Goal: Task Accomplishment & Management: Manage account settings

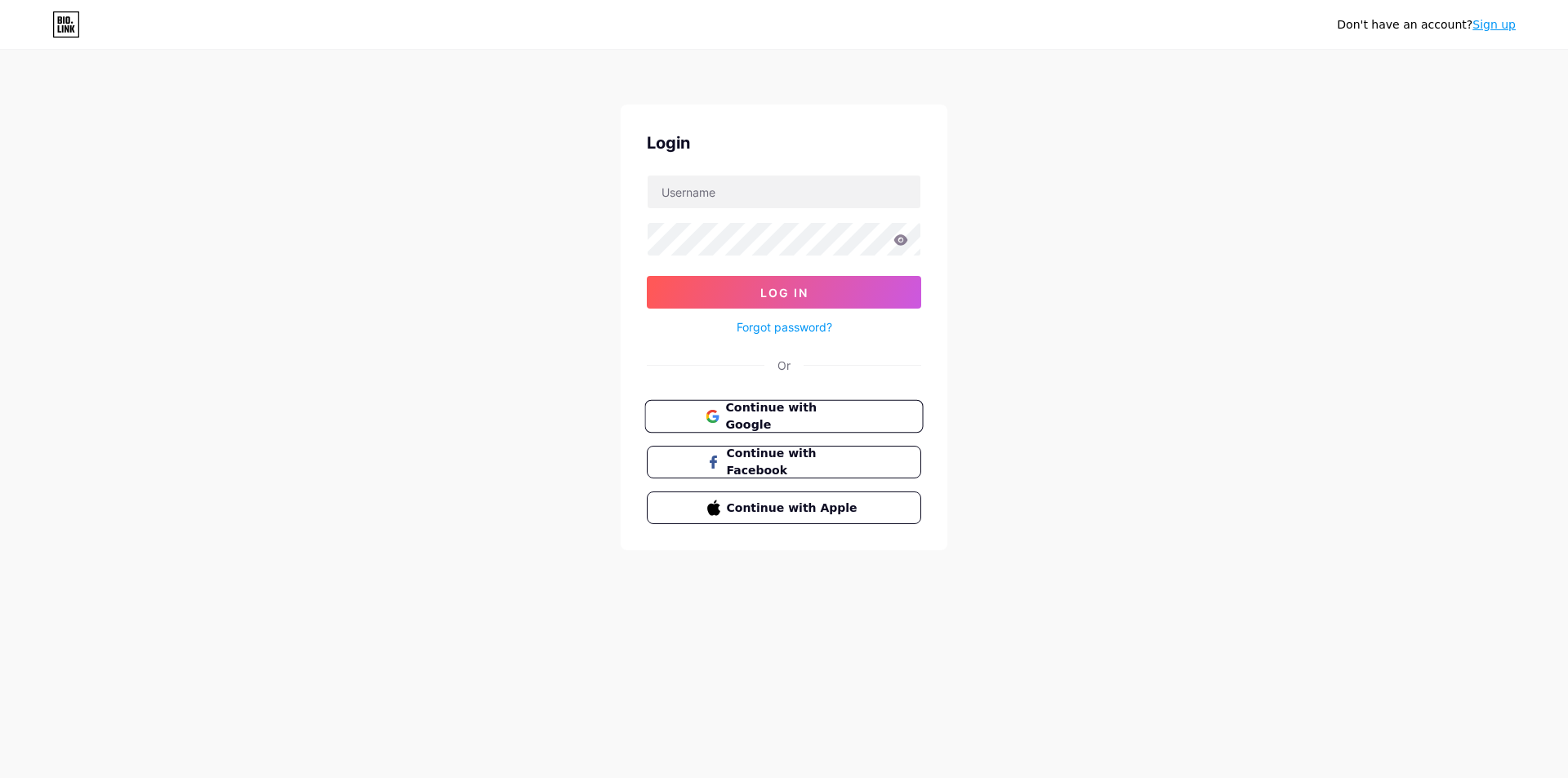
click at [735, 419] on span "Continue with Google" at bounding box center [793, 416] width 137 height 35
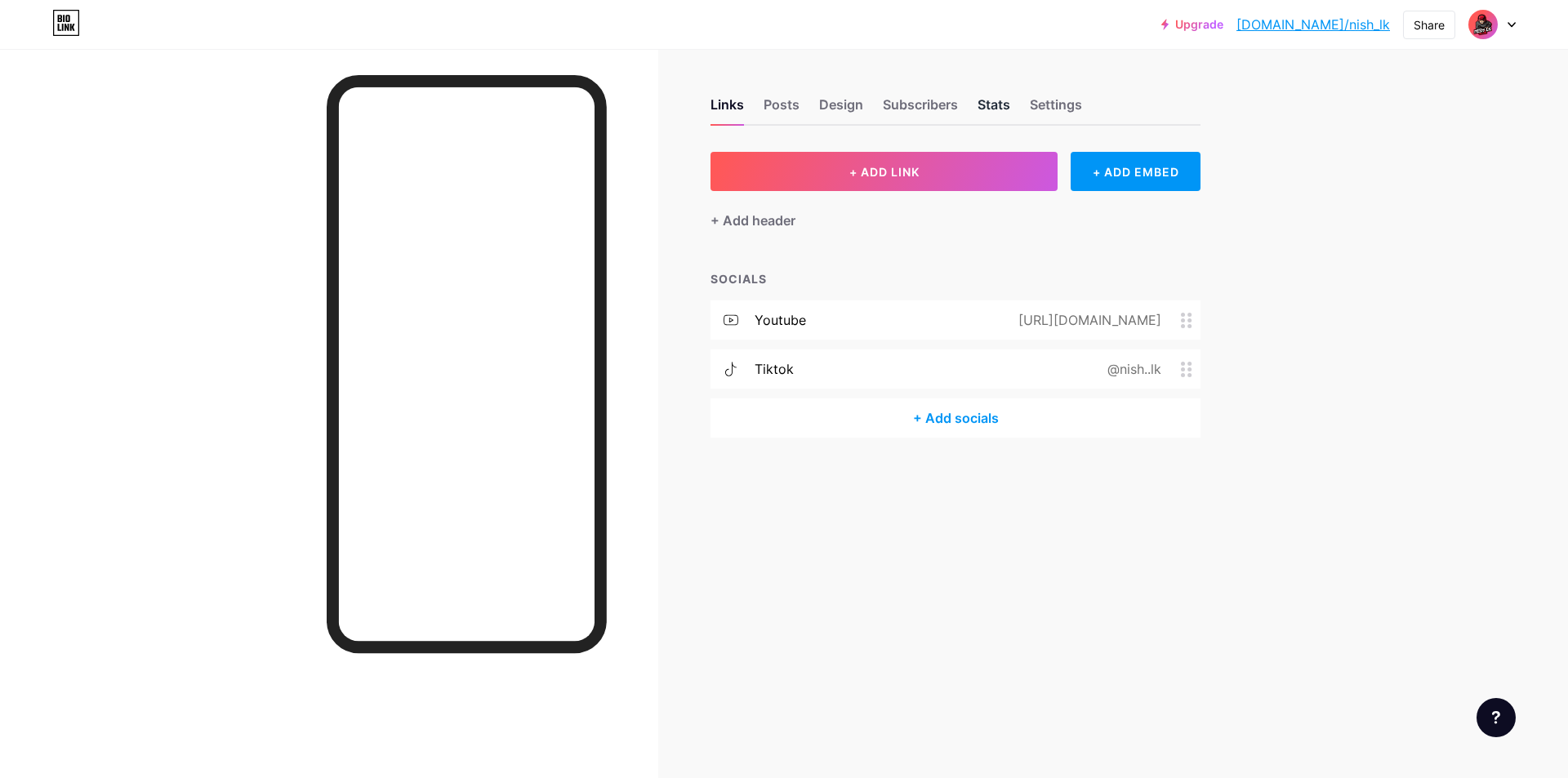
click at [995, 105] on div "Stats" at bounding box center [994, 109] width 33 height 29
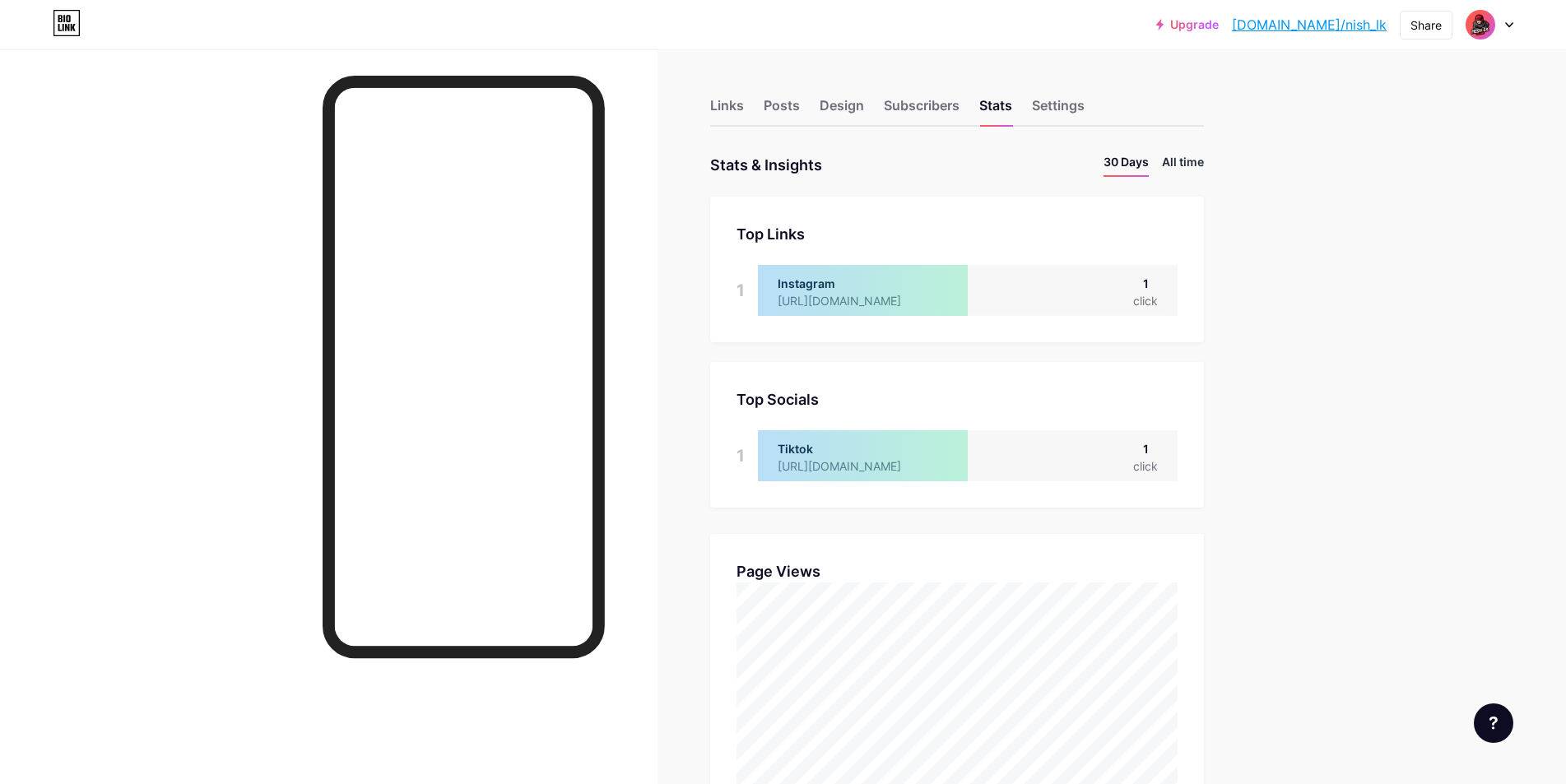
click at [1183, 164] on li "All time" at bounding box center [1182, 165] width 42 height 24
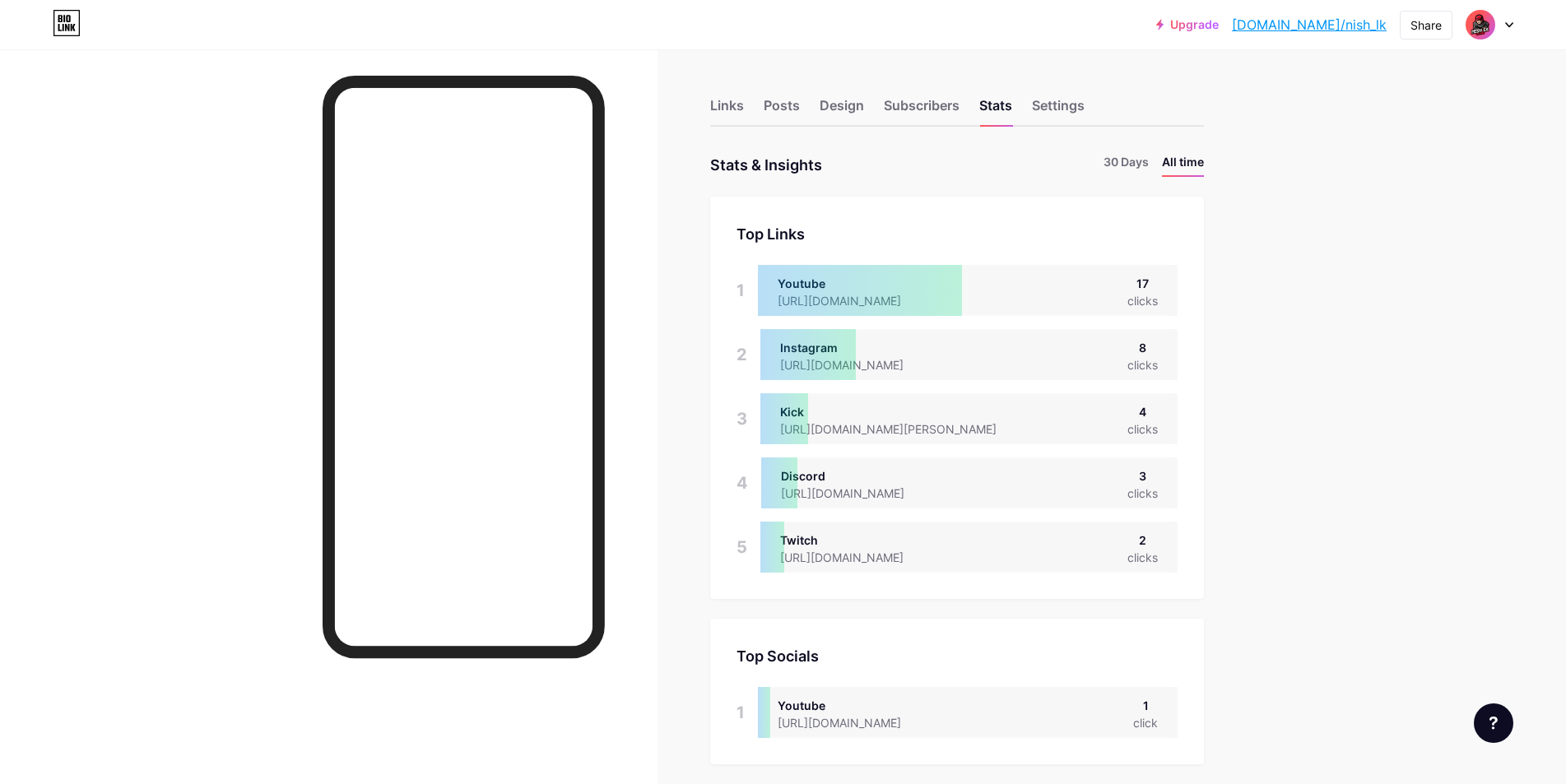
scroll to position [82, 0]
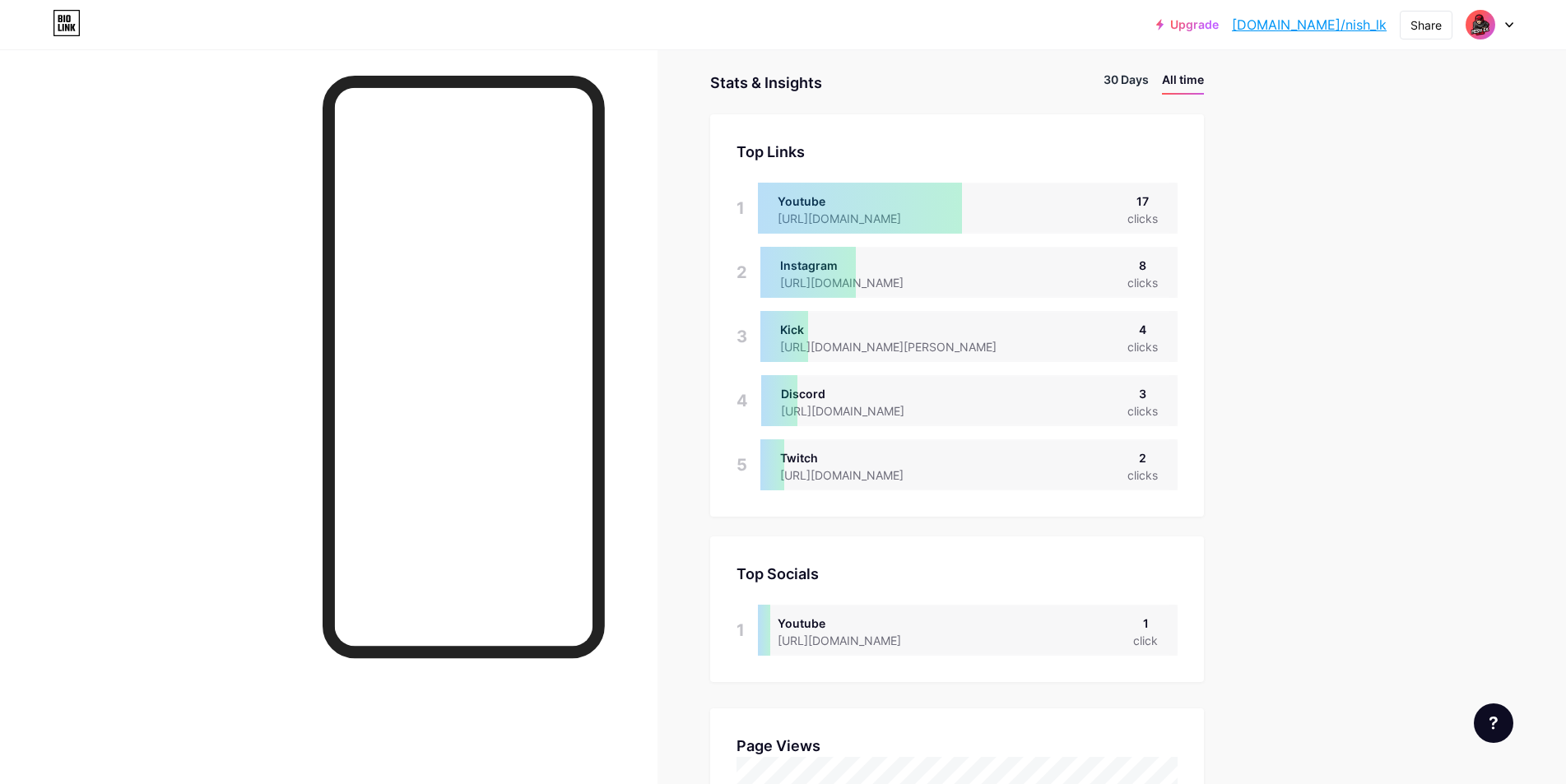
click at [1134, 82] on li "30 Days" at bounding box center [1127, 83] width 45 height 24
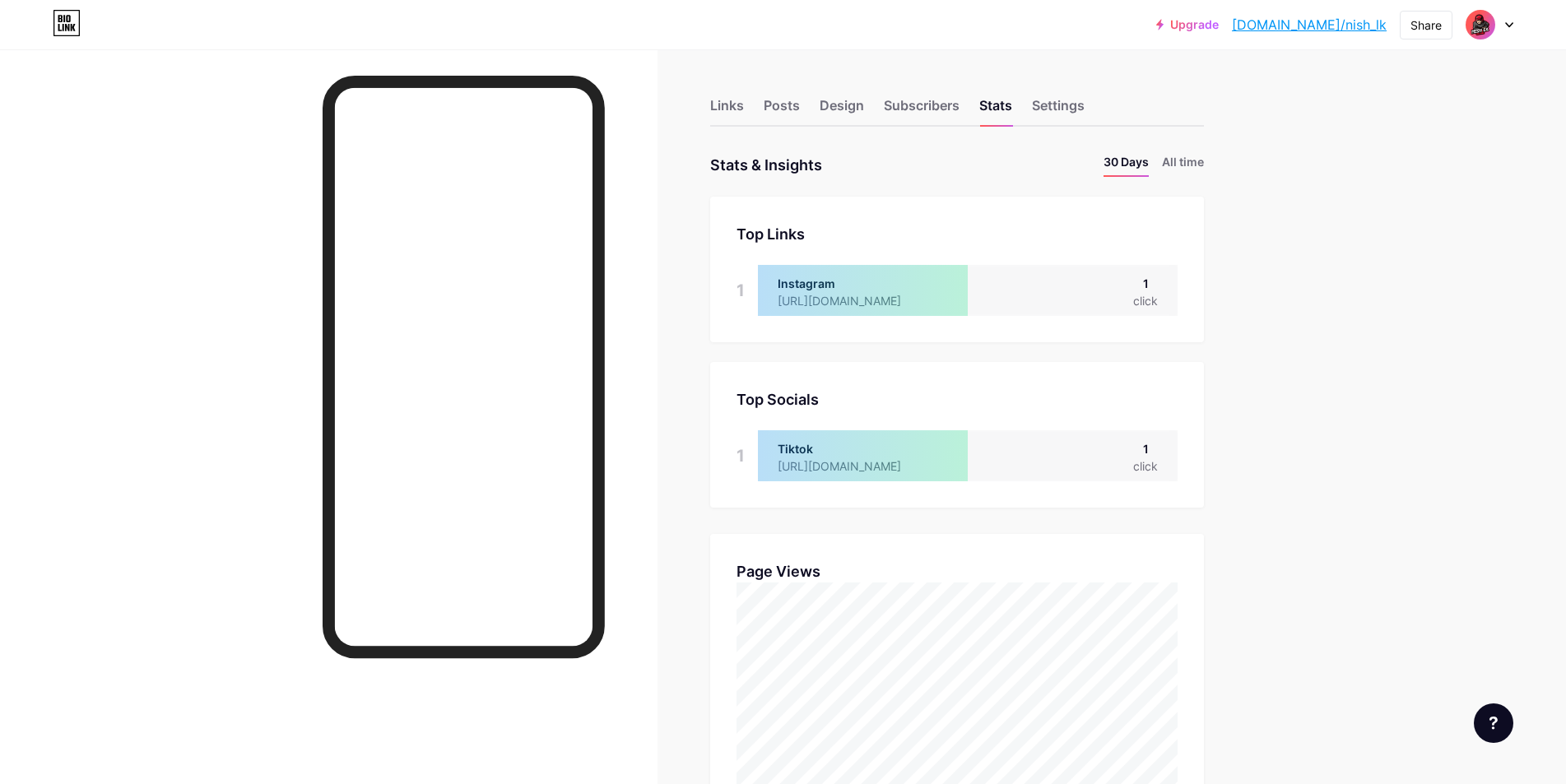
scroll to position [576, 0]
click at [937, 106] on div "Subscribers" at bounding box center [922, 110] width 76 height 30
click at [989, 105] on div "Stats" at bounding box center [996, 110] width 33 height 30
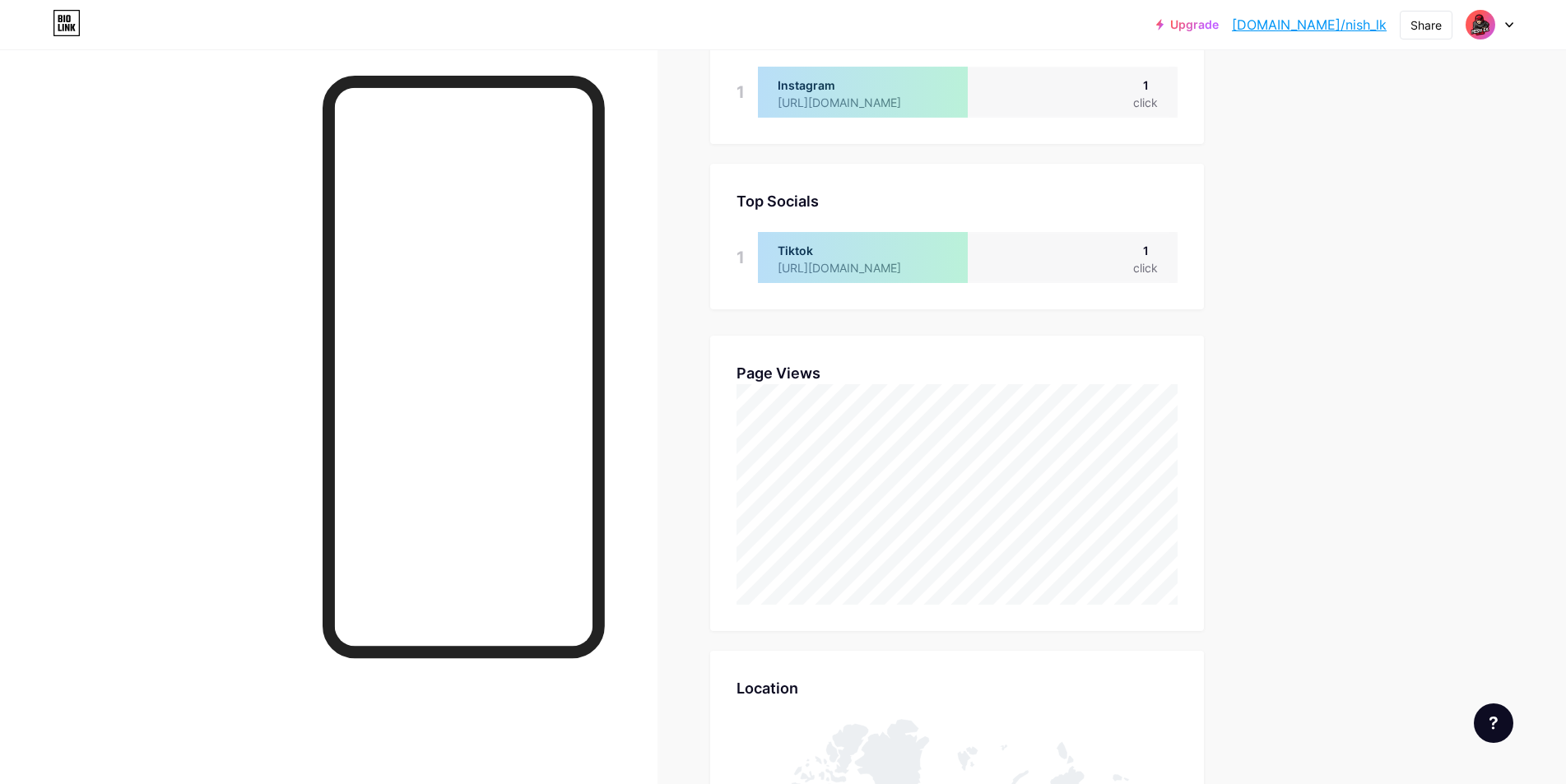
scroll to position [0, 0]
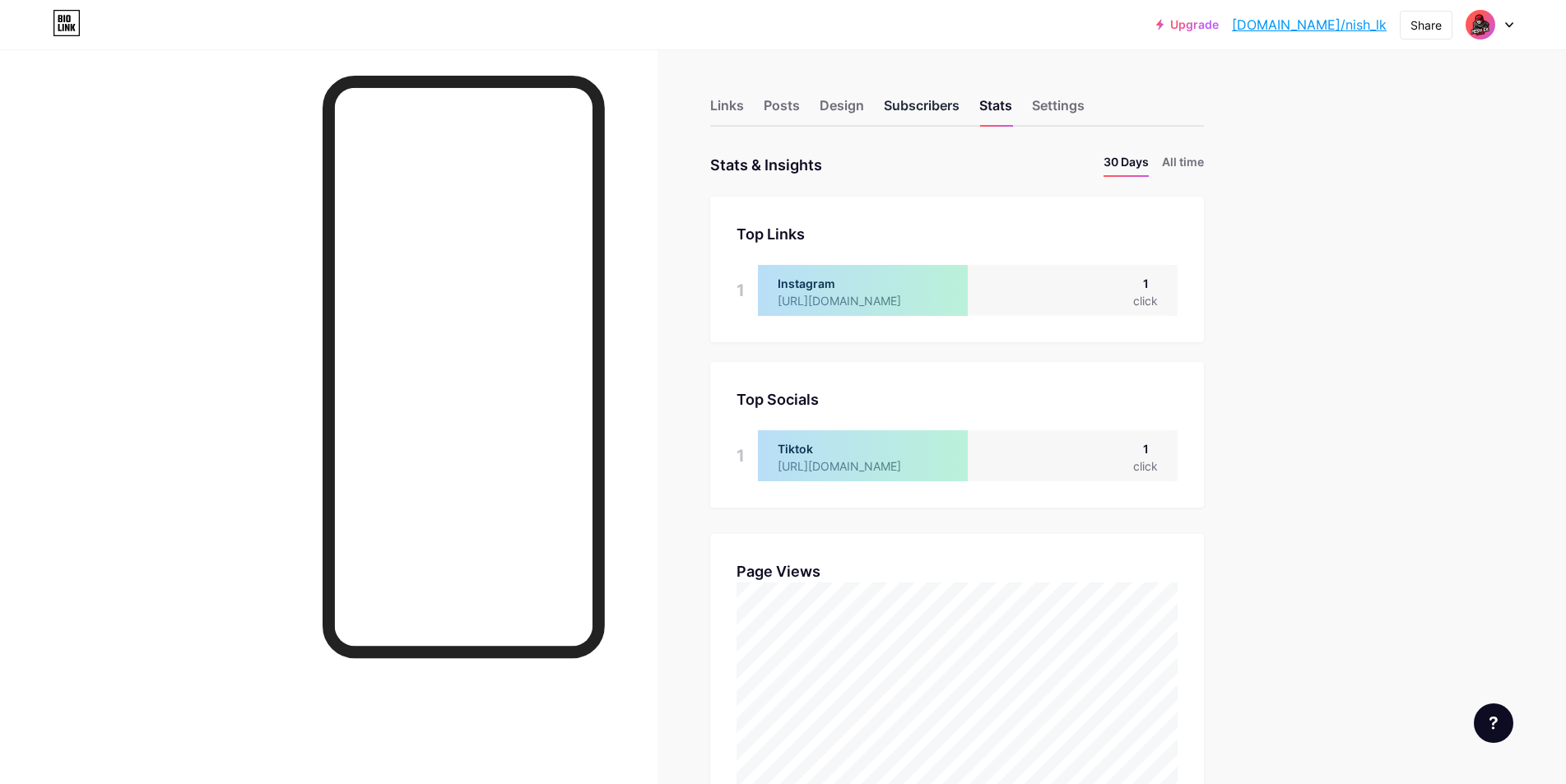
click at [934, 112] on div "Subscribers" at bounding box center [922, 110] width 76 height 30
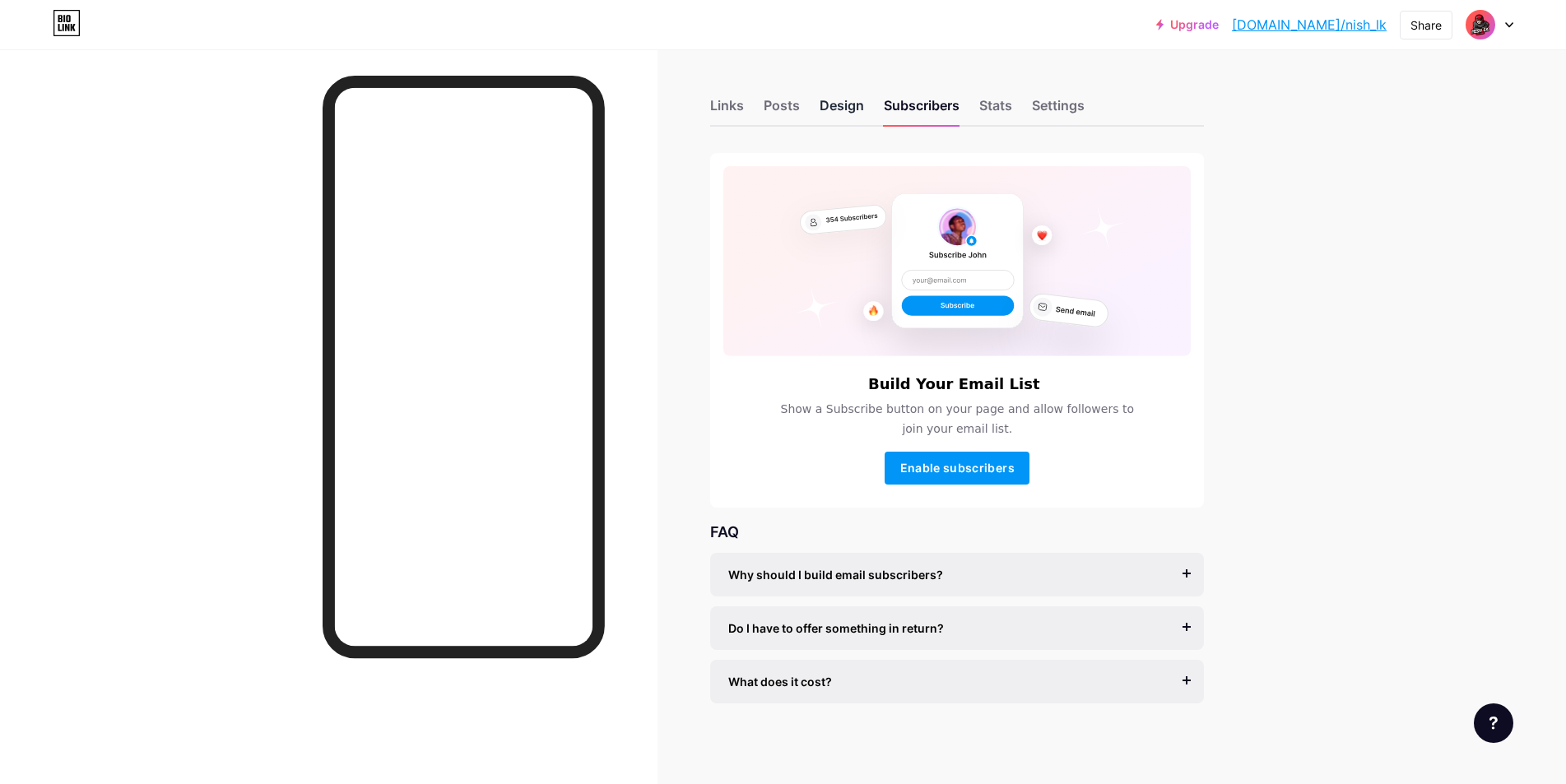
click at [847, 111] on div "Design" at bounding box center [841, 110] width 44 height 30
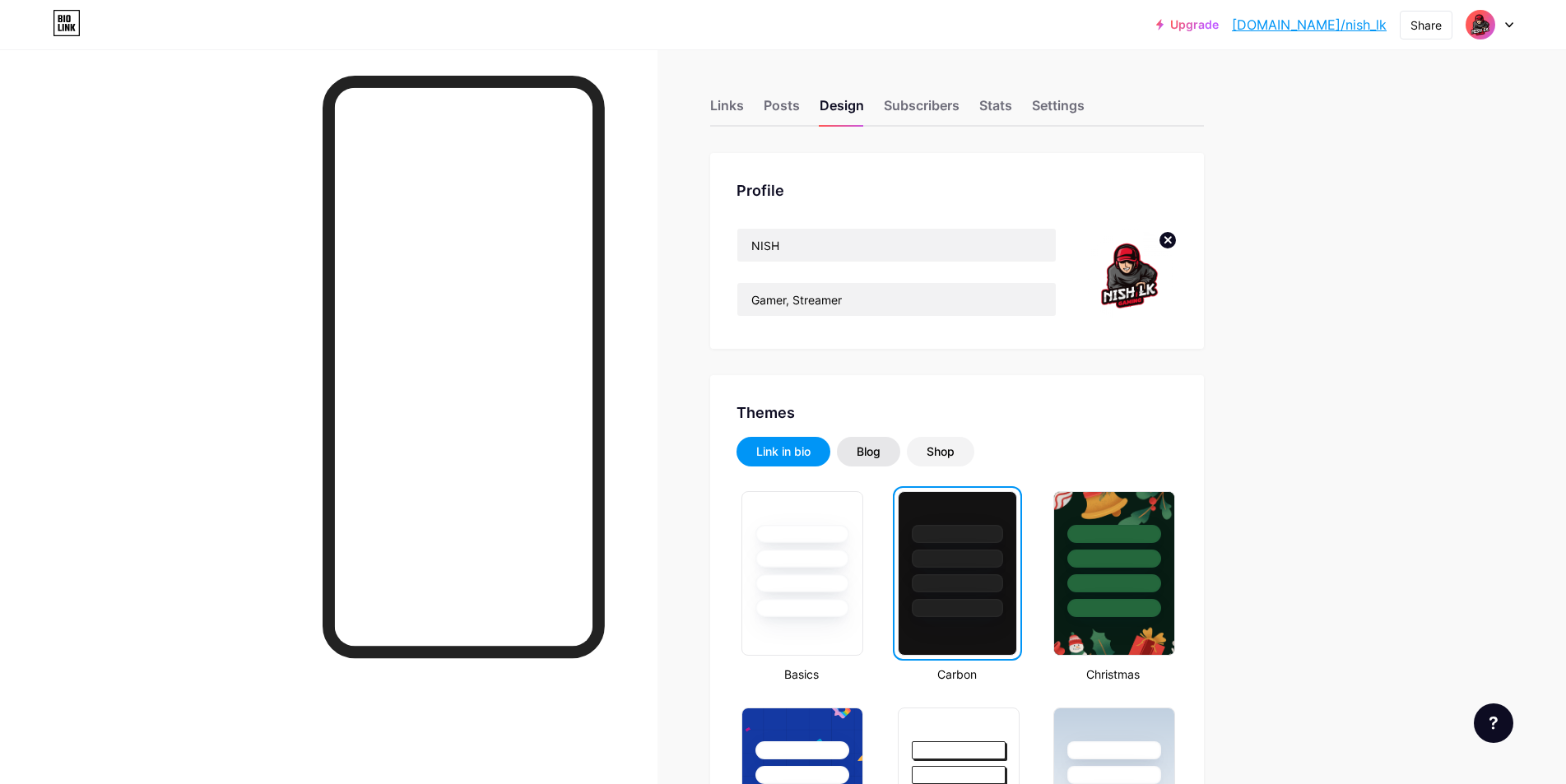
click at [874, 443] on div "Blog" at bounding box center [868, 451] width 63 height 30
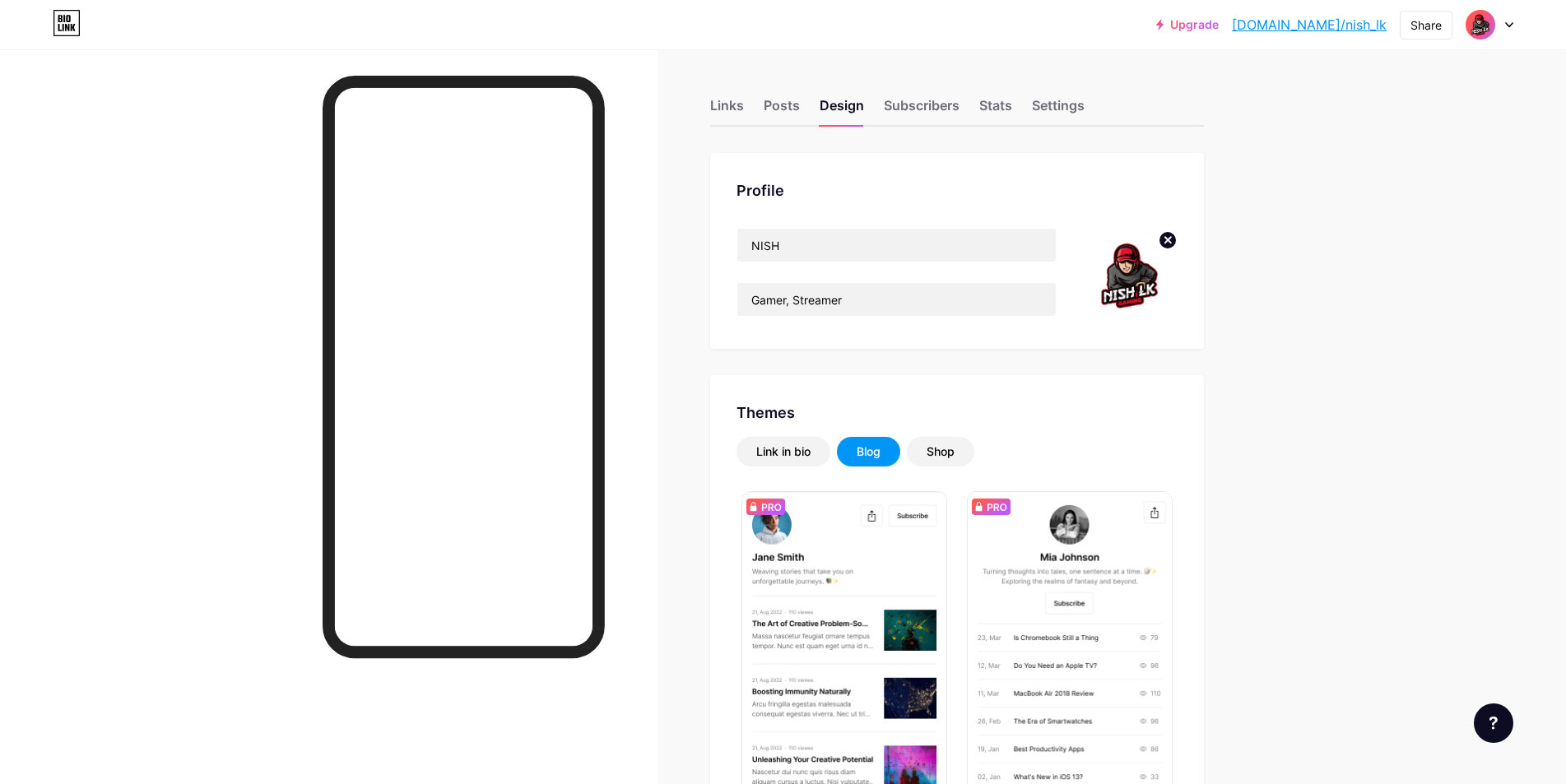
scroll to position [82, 0]
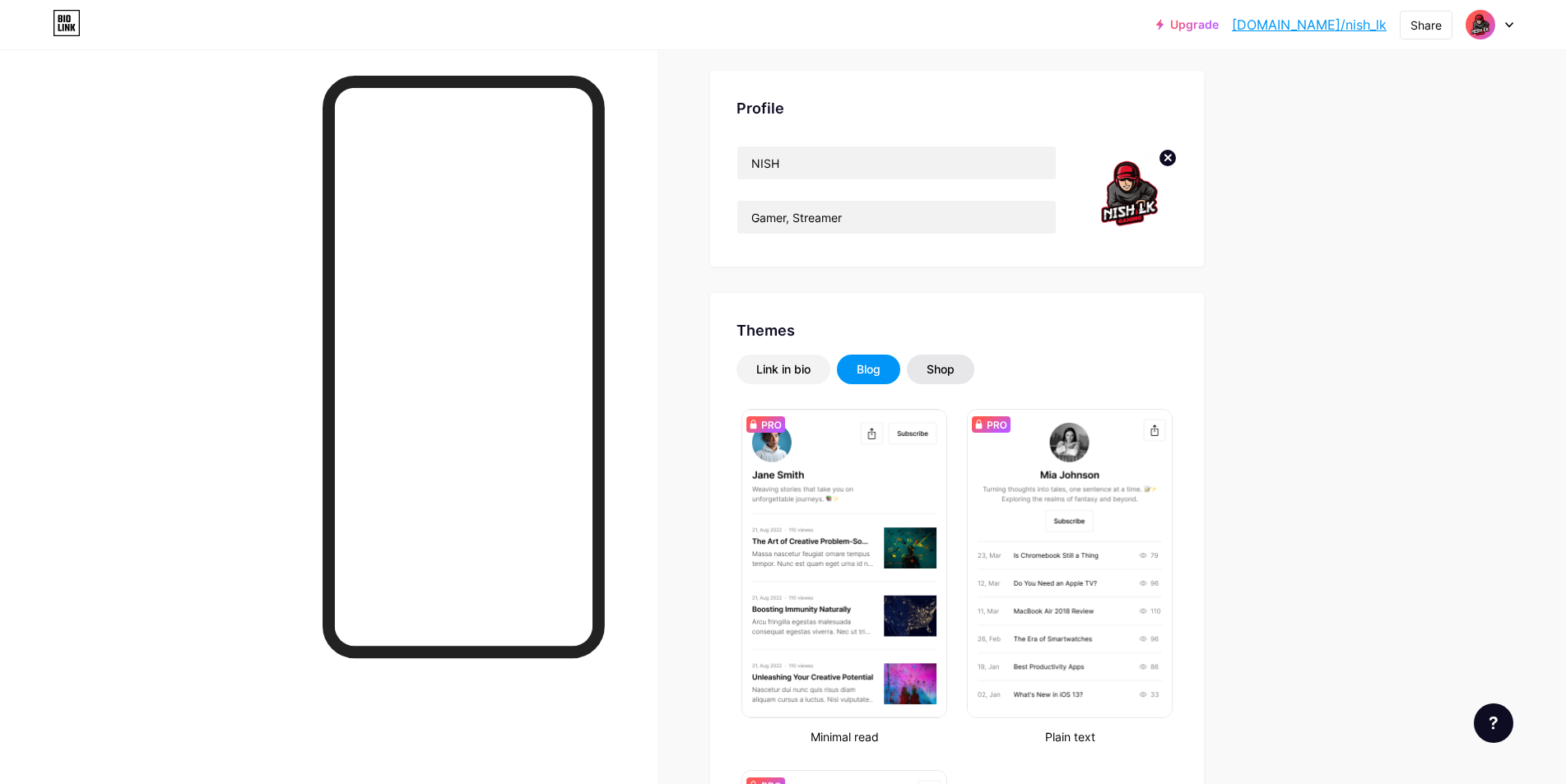
click at [947, 381] on div "Shop" at bounding box center [940, 369] width 68 height 30
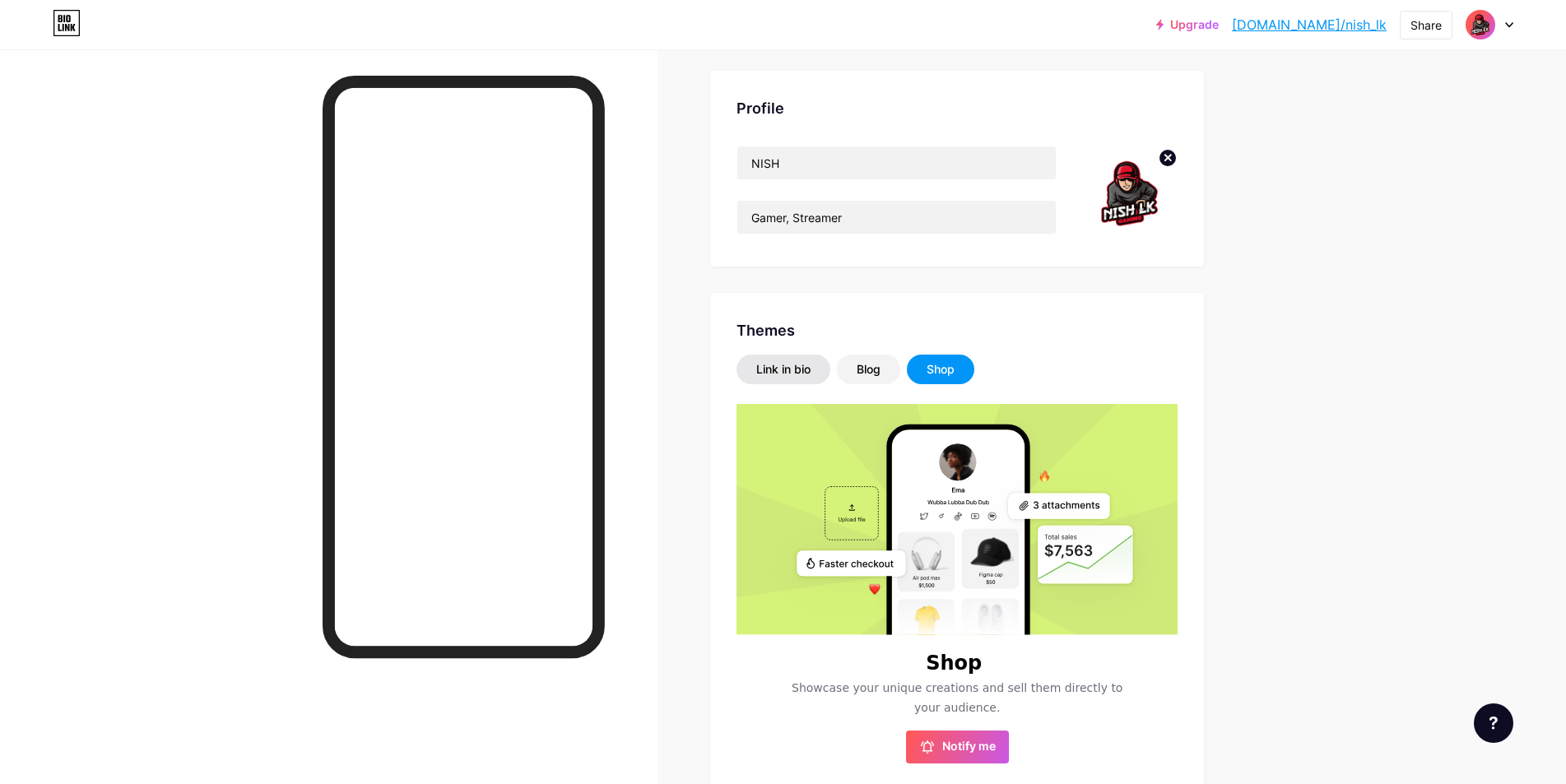
click at [764, 362] on div "Link in bio" at bounding box center [783, 369] width 54 height 16
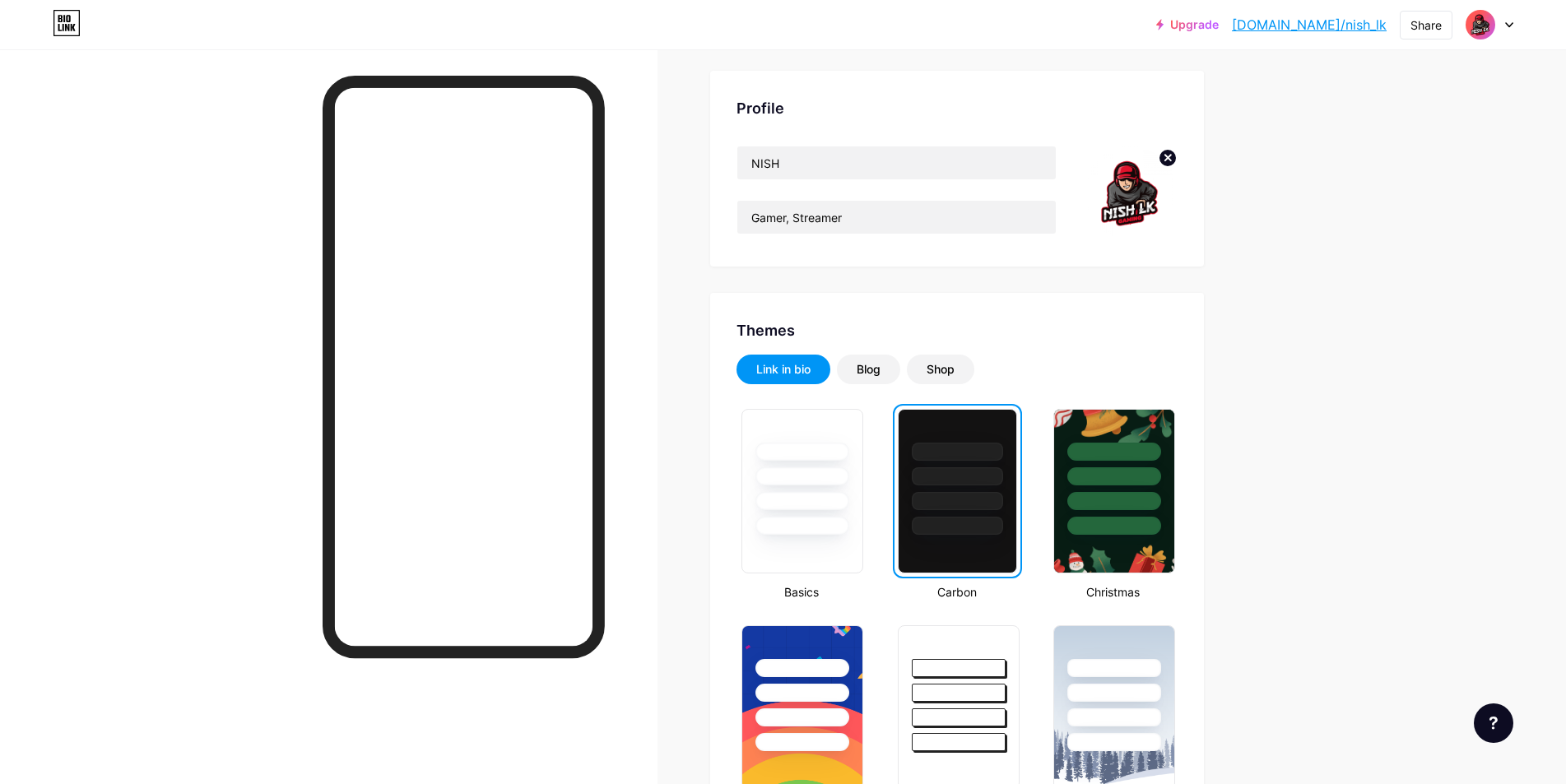
scroll to position [0, 0]
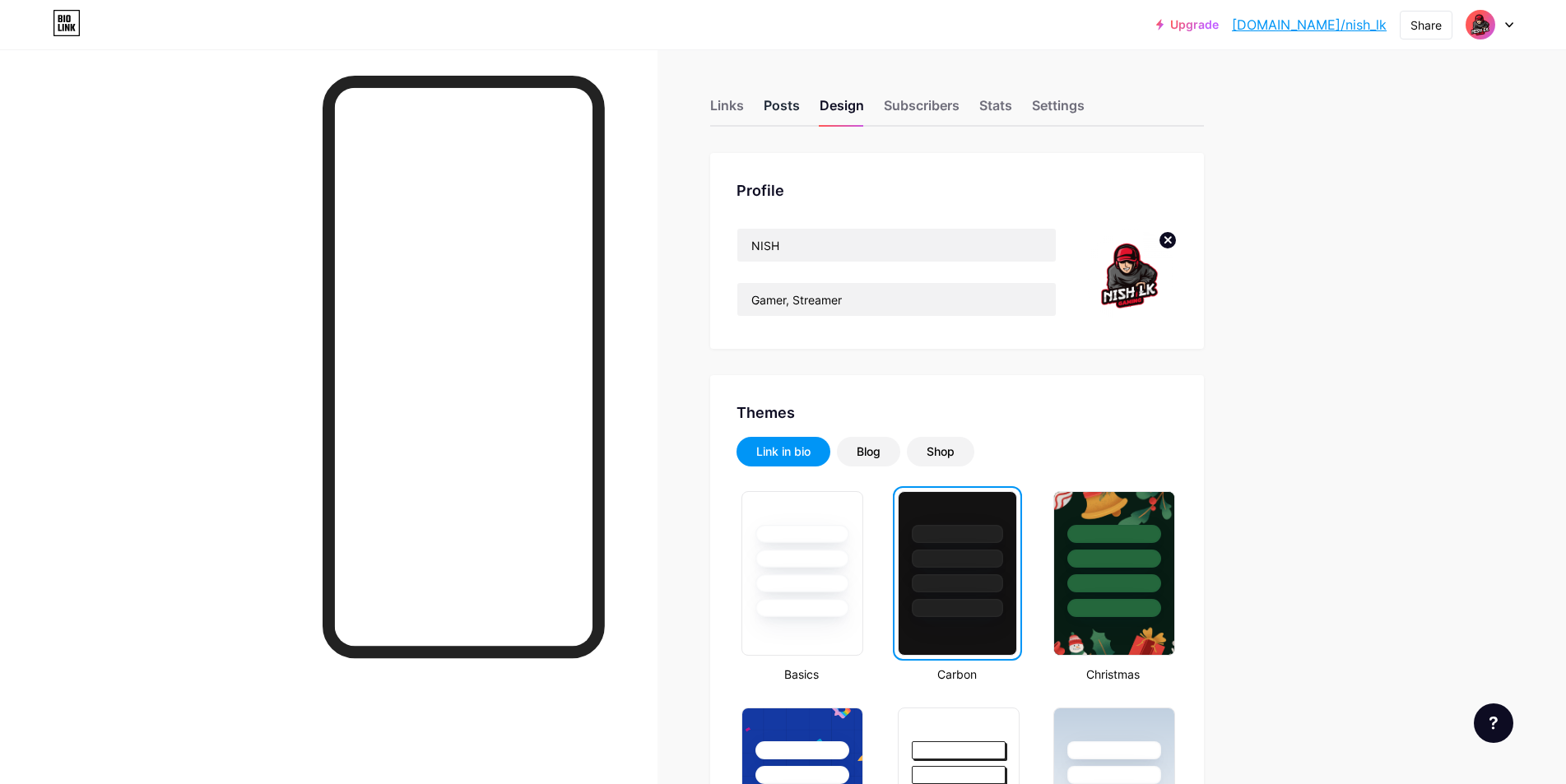
click at [780, 106] on div "Posts" at bounding box center [782, 110] width 36 height 30
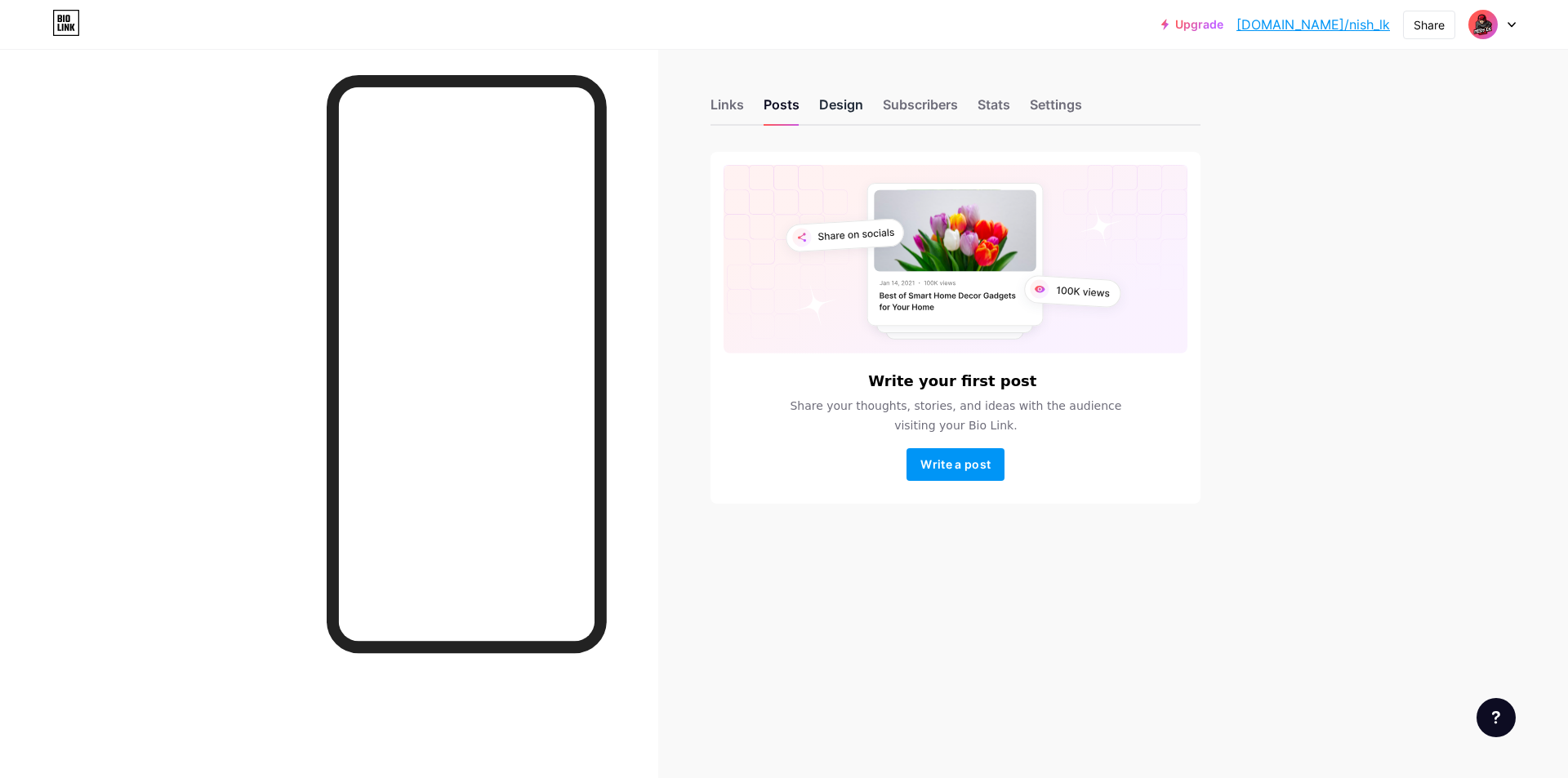
click at [823, 106] on div "Design" at bounding box center [841, 109] width 44 height 29
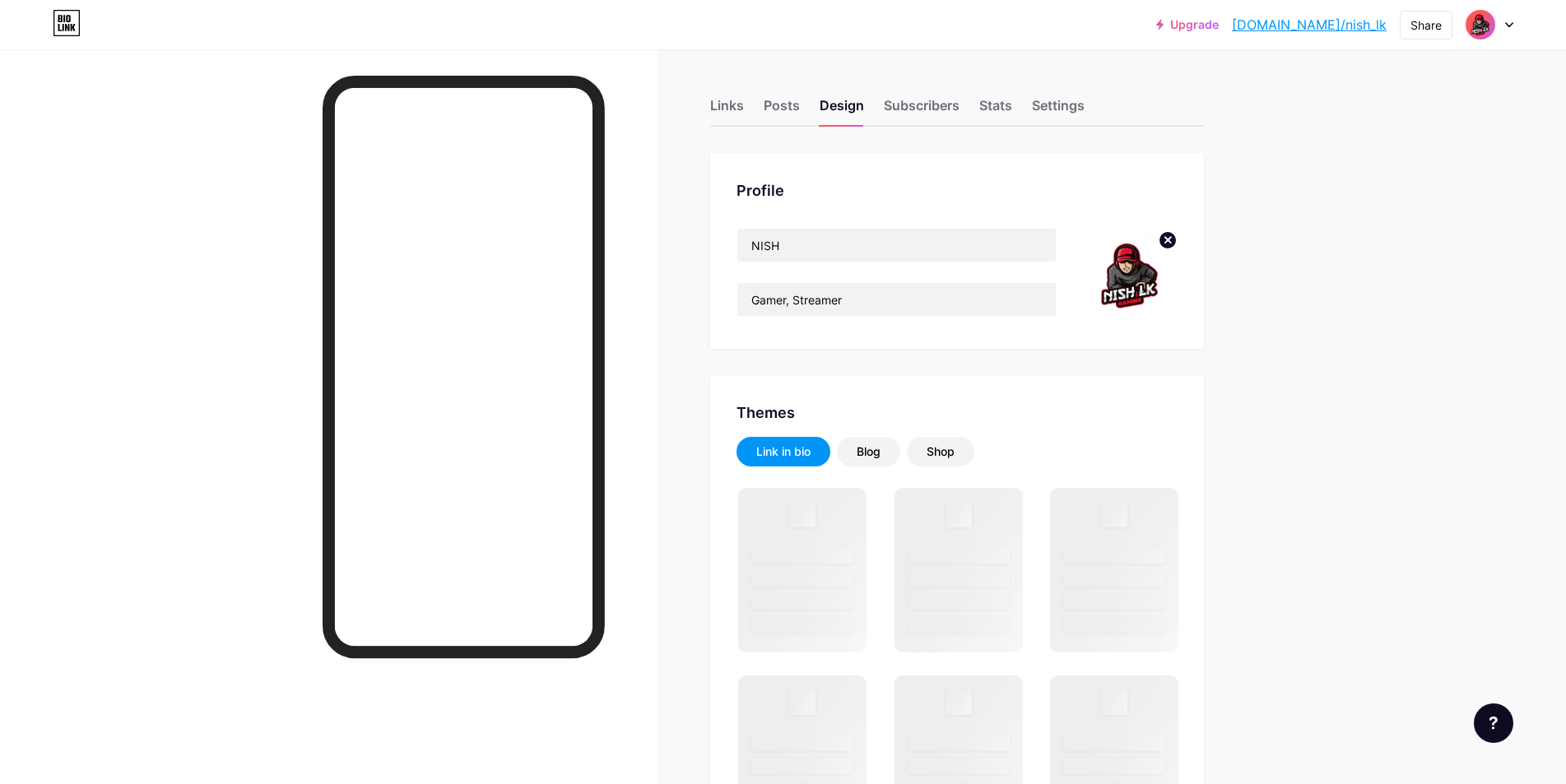
click at [1131, 277] on img at bounding box center [1130, 275] width 95 height 95
